Goal: Task Accomplishment & Management: Complete application form

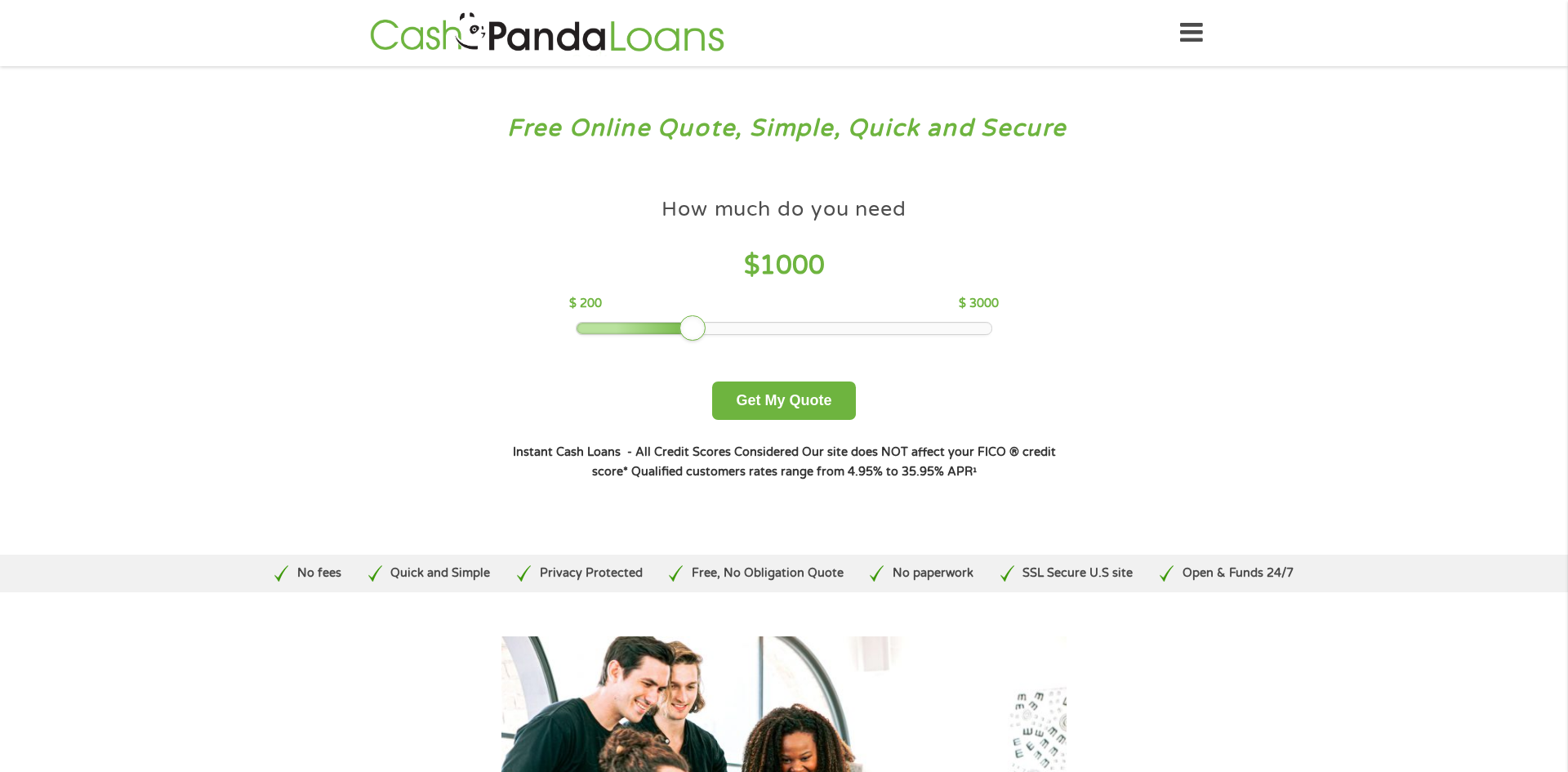
click at [988, 328] on div at bounding box center [784, 328] width 415 height 11
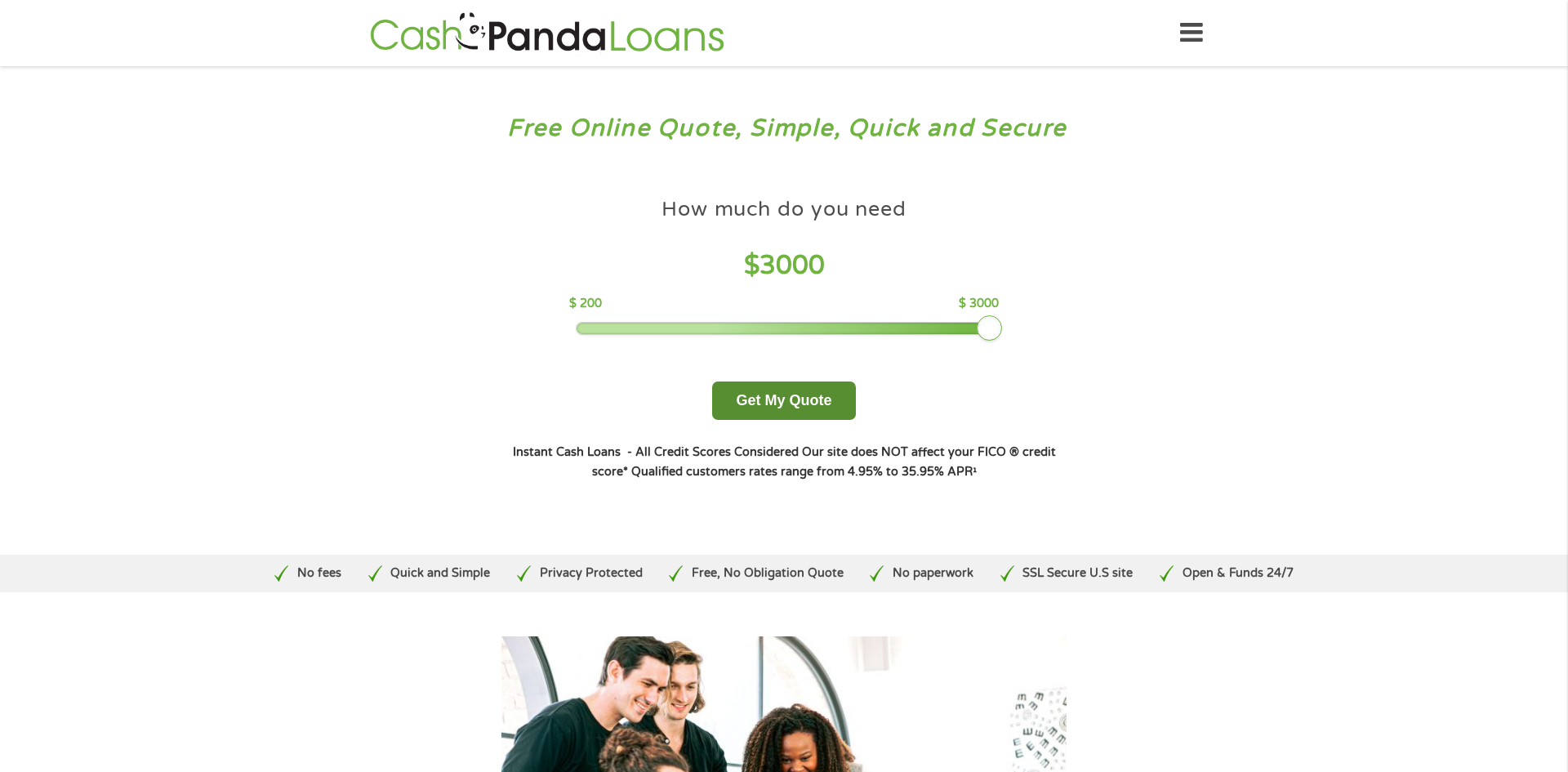
click at [777, 403] on button "Get My Quote" at bounding box center [783, 400] width 143 height 38
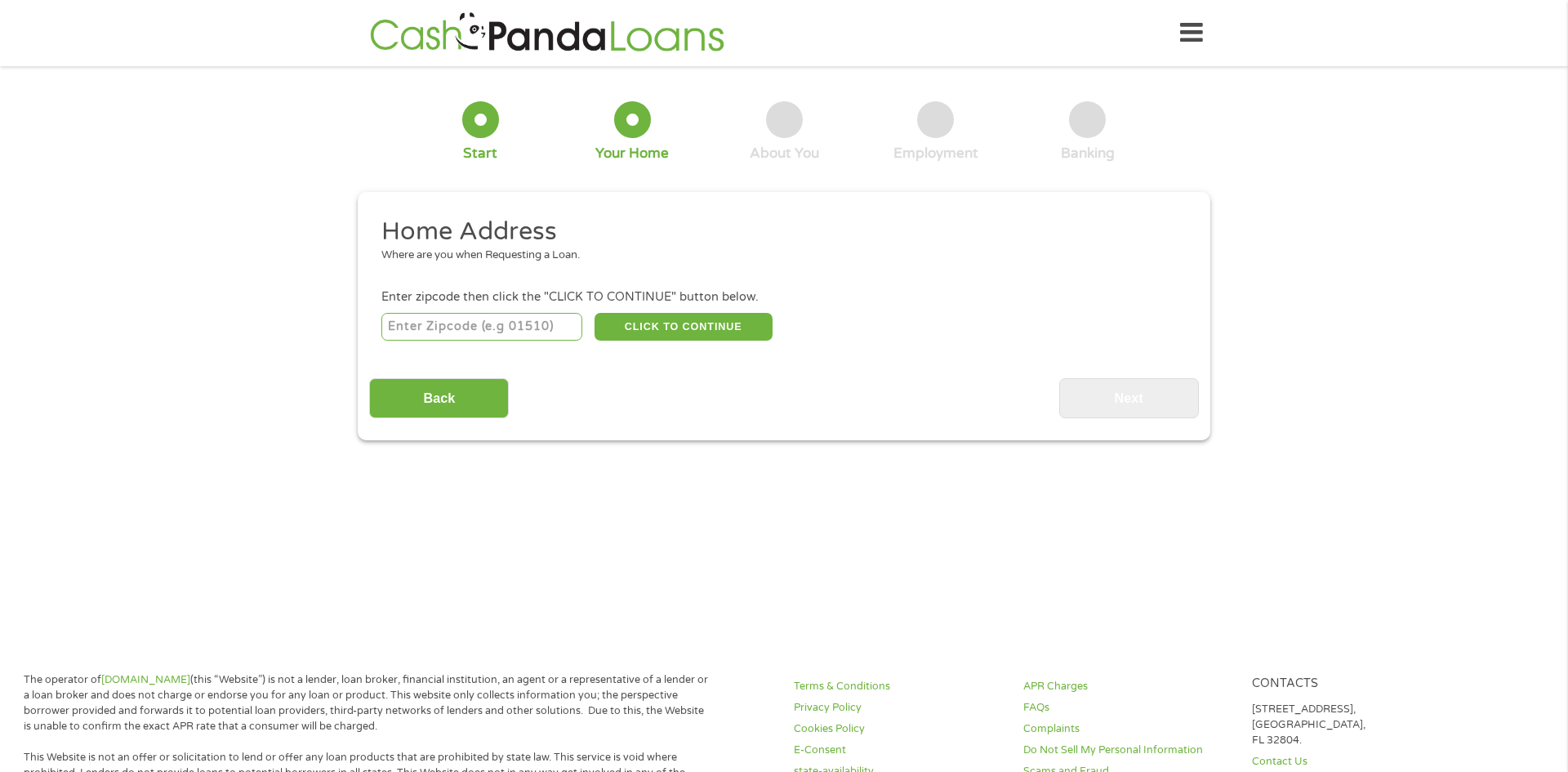
click at [432, 328] on input "number" at bounding box center [482, 326] width 201 height 28
type input "13092"
click at [667, 330] on button "CLICK TO CONTINUE" at bounding box center [683, 326] width 178 height 28
